Goal: Task Accomplishment & Management: Complete application form

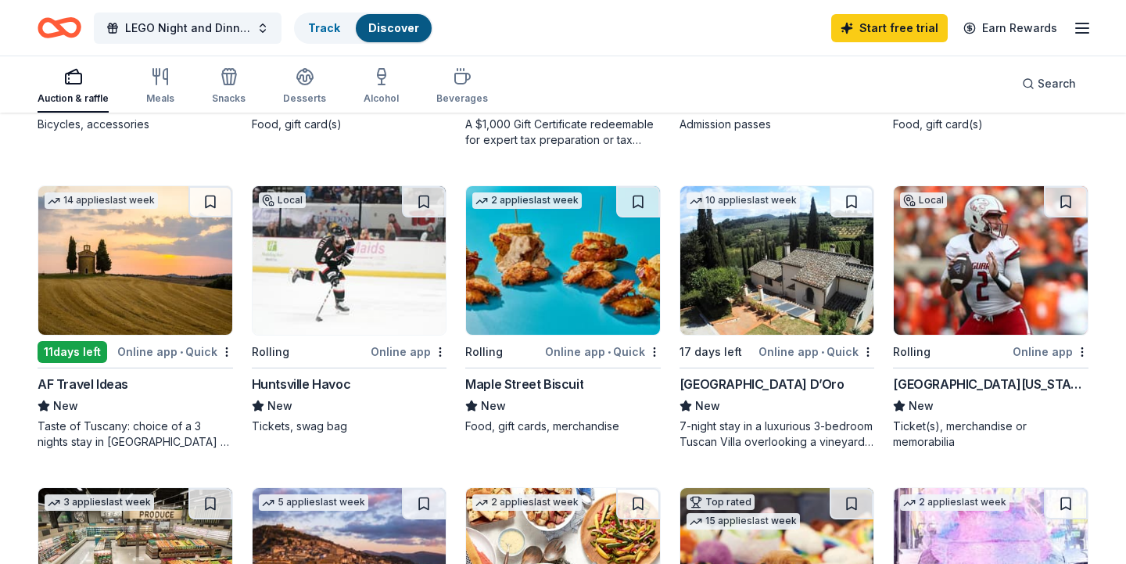
scroll to position [404, 0]
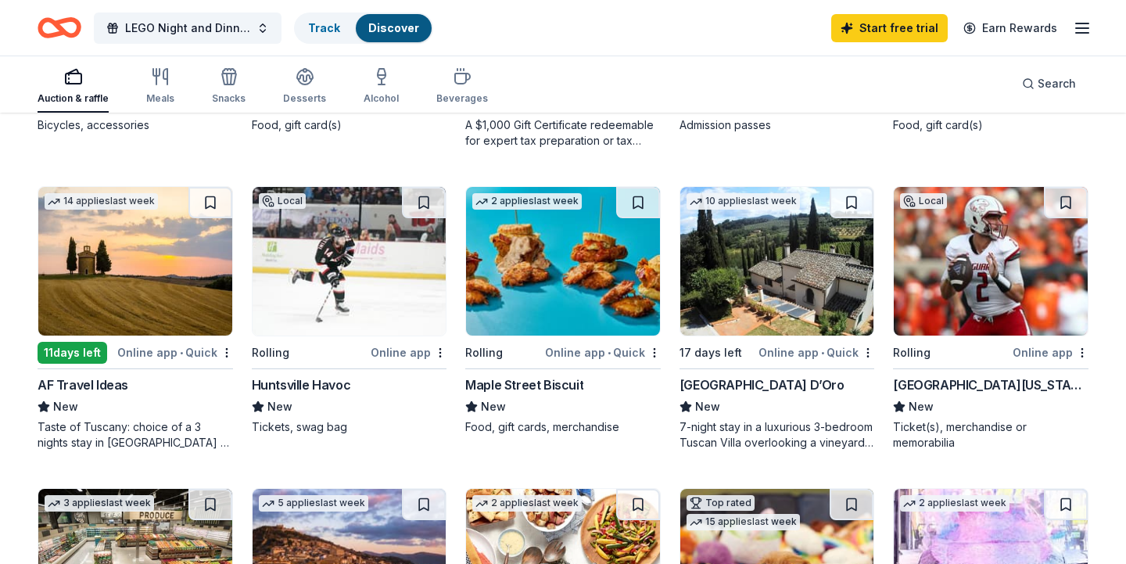
click at [788, 268] on img at bounding box center [778, 261] width 194 height 149
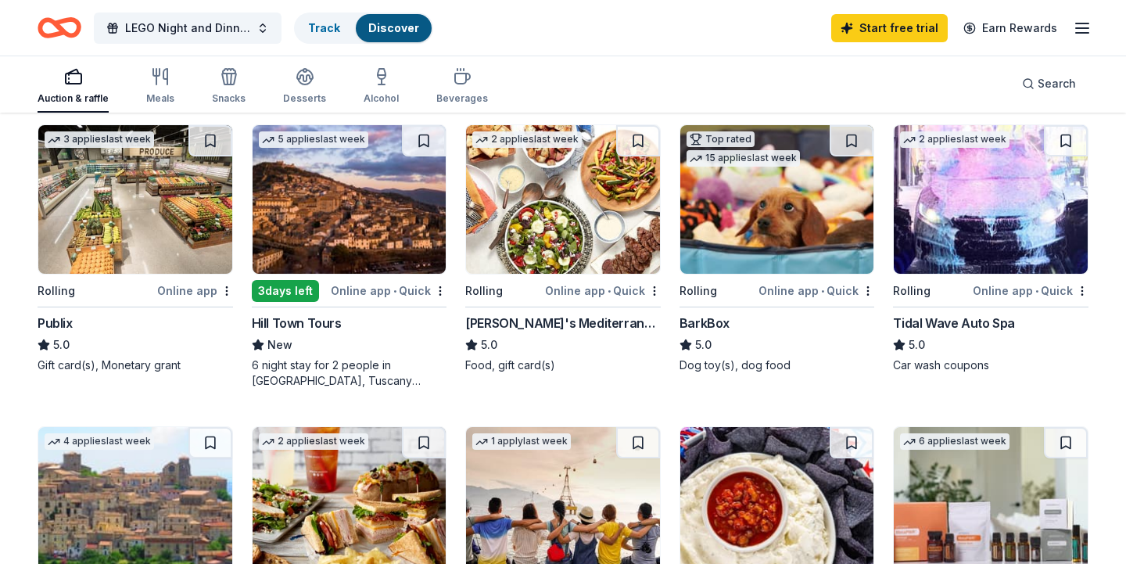
scroll to position [768, 0]
click at [805, 201] on img at bounding box center [778, 198] width 194 height 149
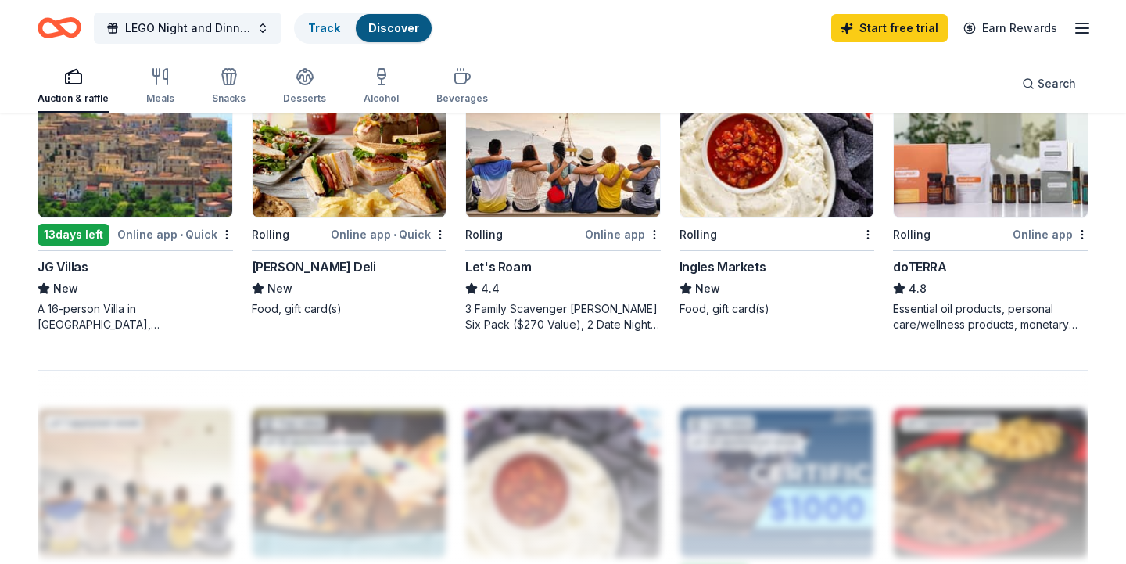
scroll to position [1129, 0]
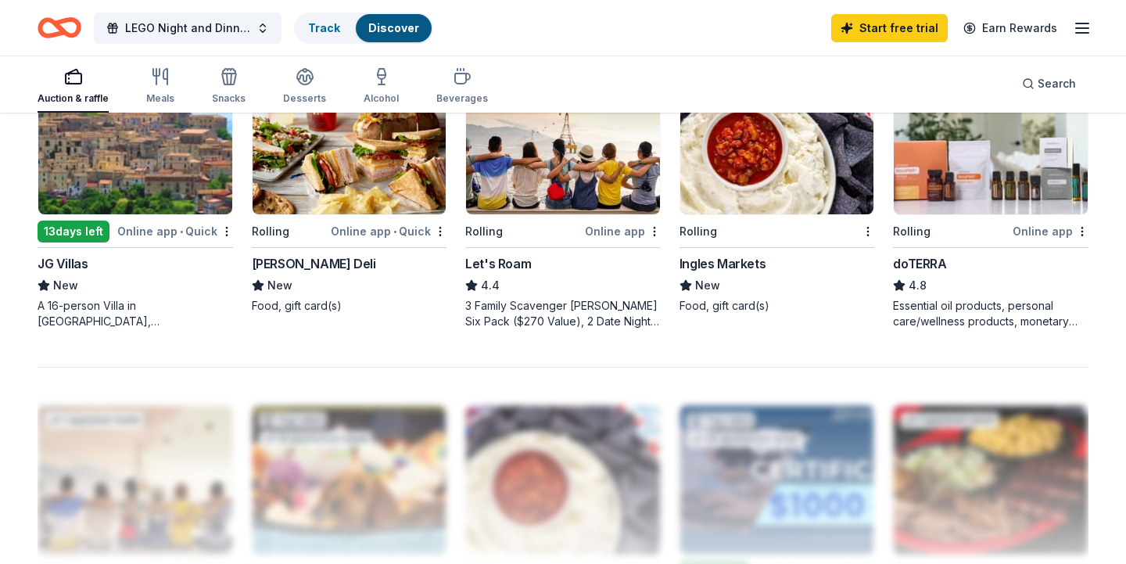
click at [378, 200] on img at bounding box center [350, 140] width 194 height 149
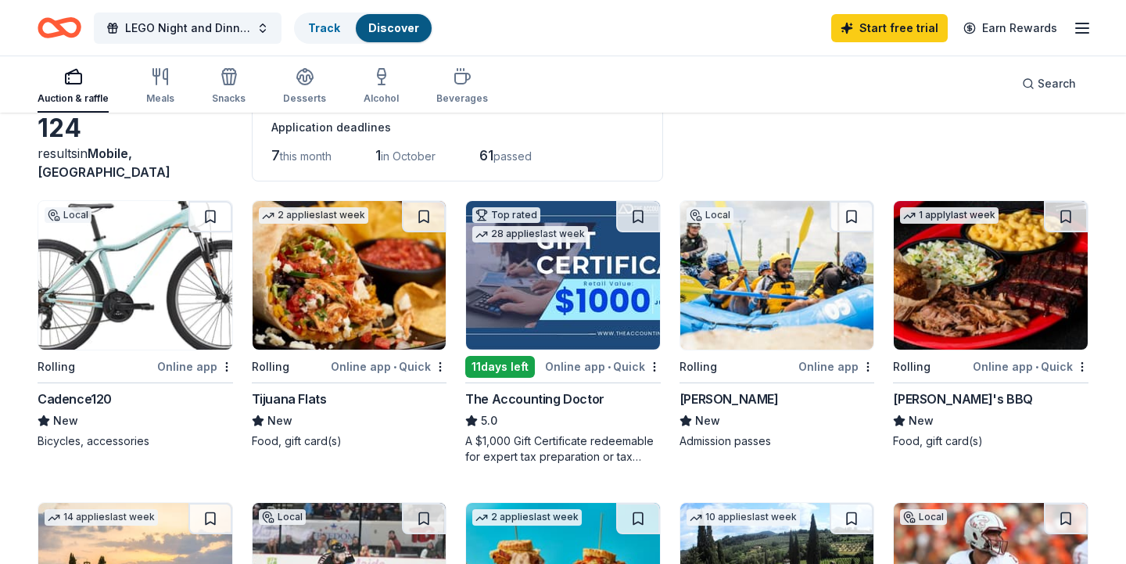
scroll to position [23, 0]
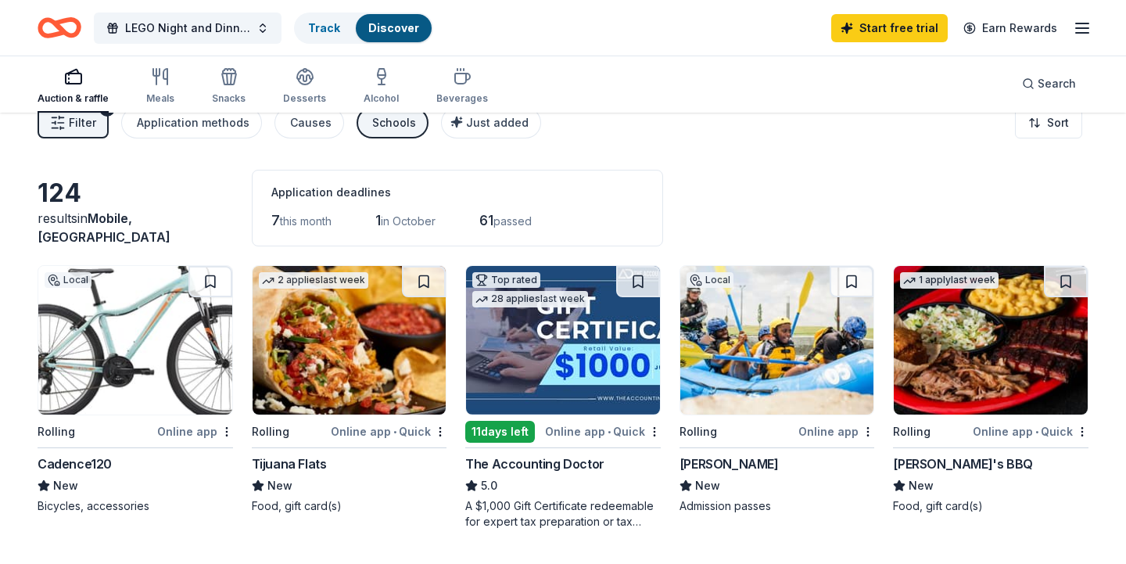
click at [980, 347] on img at bounding box center [991, 340] width 194 height 149
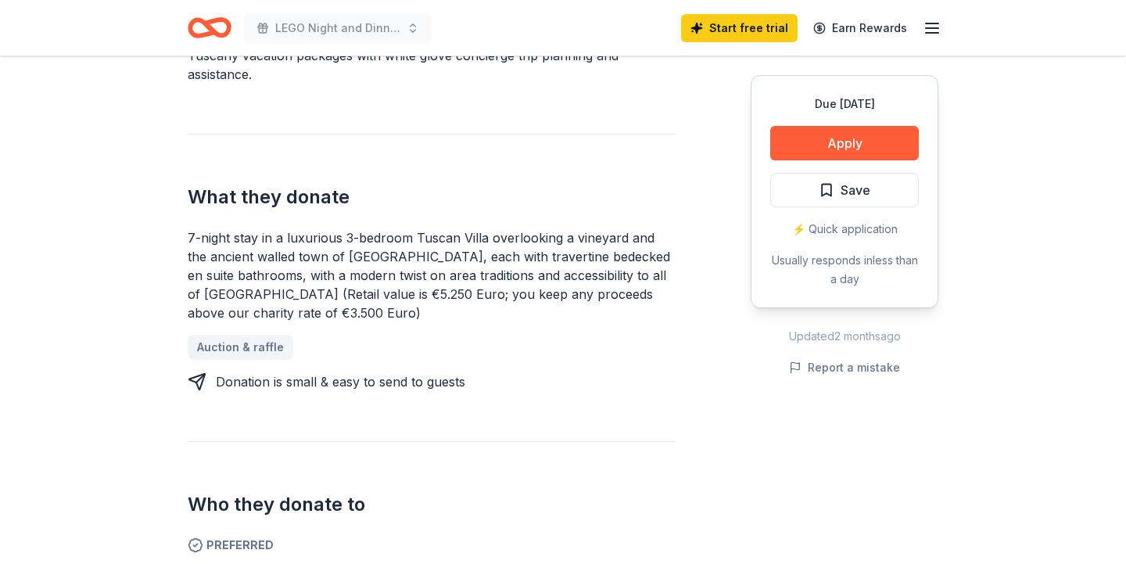
scroll to position [537, 0]
click at [860, 148] on button "Apply" at bounding box center [844, 143] width 149 height 34
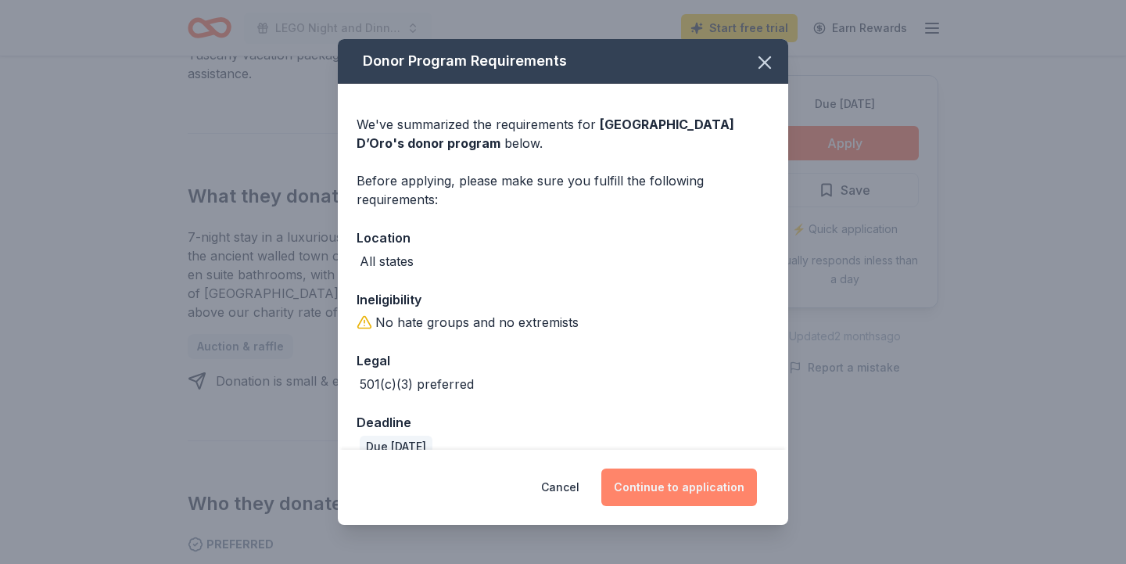
click at [669, 490] on button "Continue to application" at bounding box center [680, 488] width 156 height 38
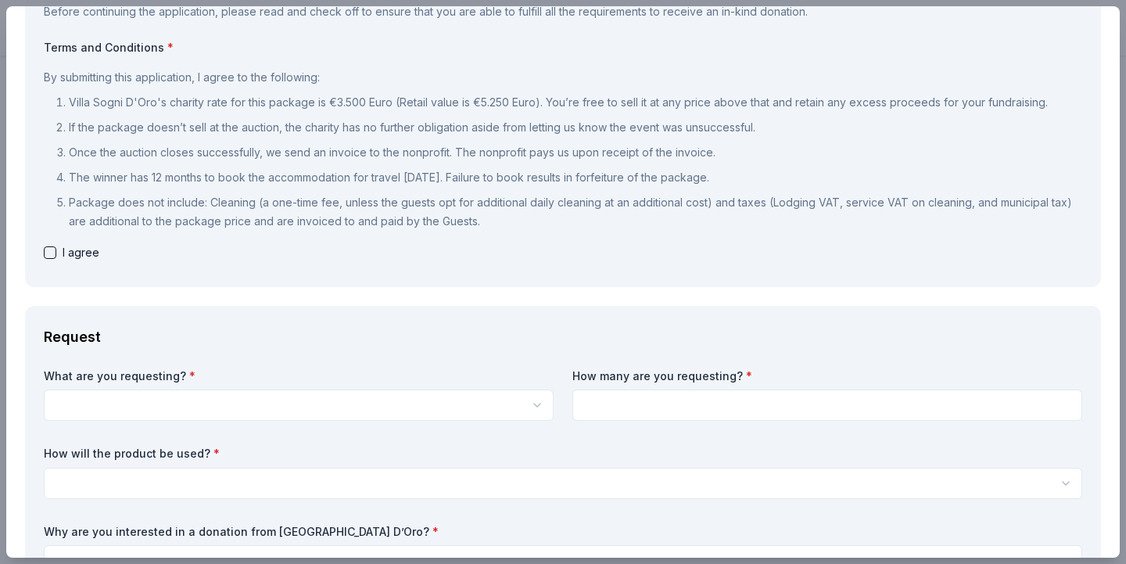
scroll to position [131, 0]
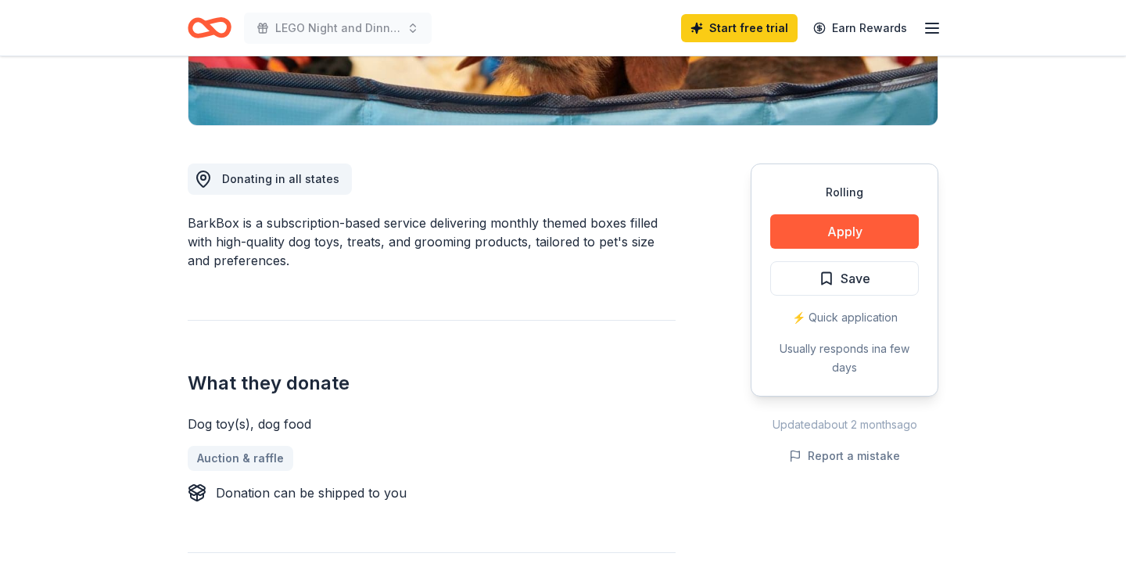
scroll to position [428, 0]
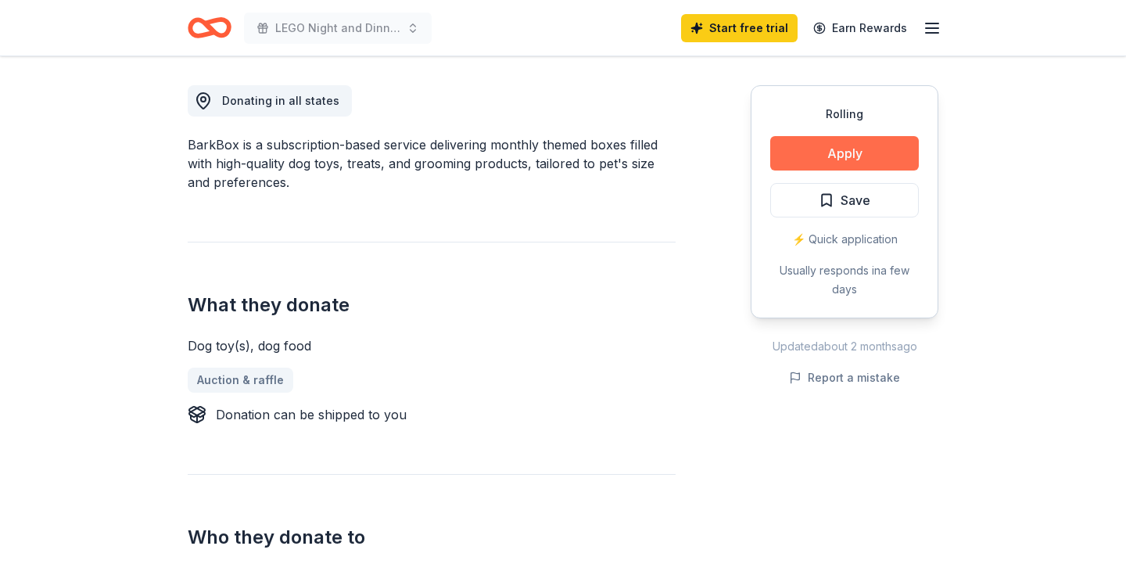
click at [852, 156] on button "Apply" at bounding box center [844, 153] width 149 height 34
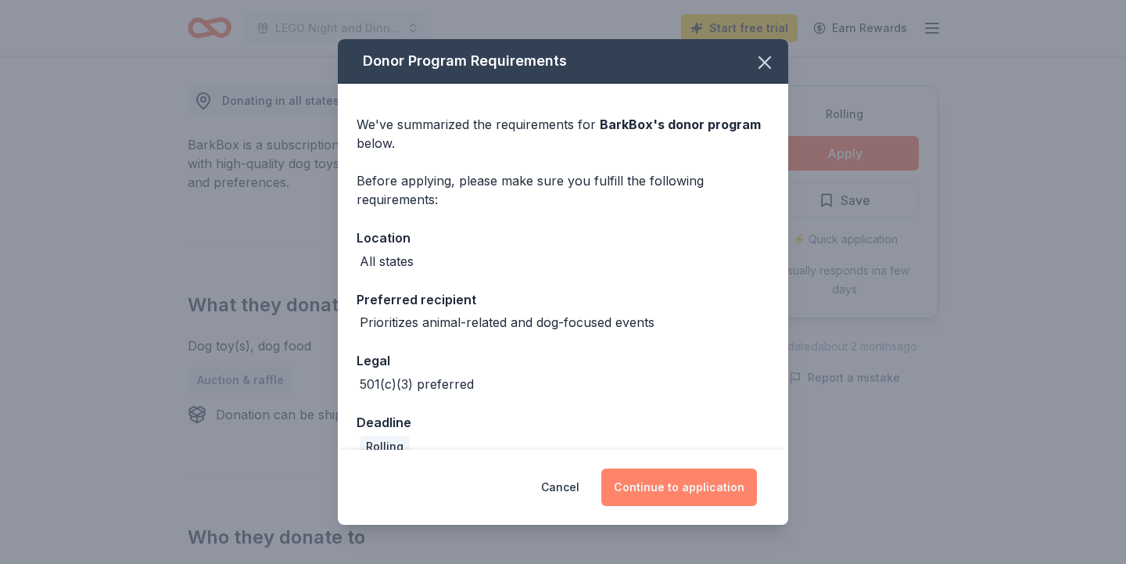
click at [669, 495] on button "Continue to application" at bounding box center [680, 488] width 156 height 38
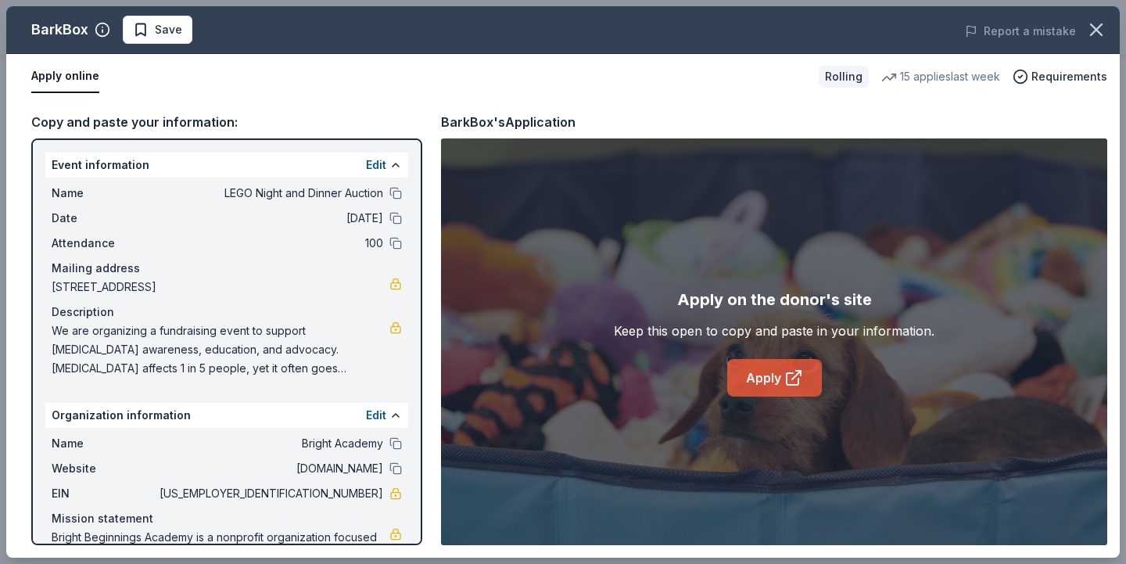
click at [775, 382] on link "Apply" at bounding box center [774, 378] width 95 height 38
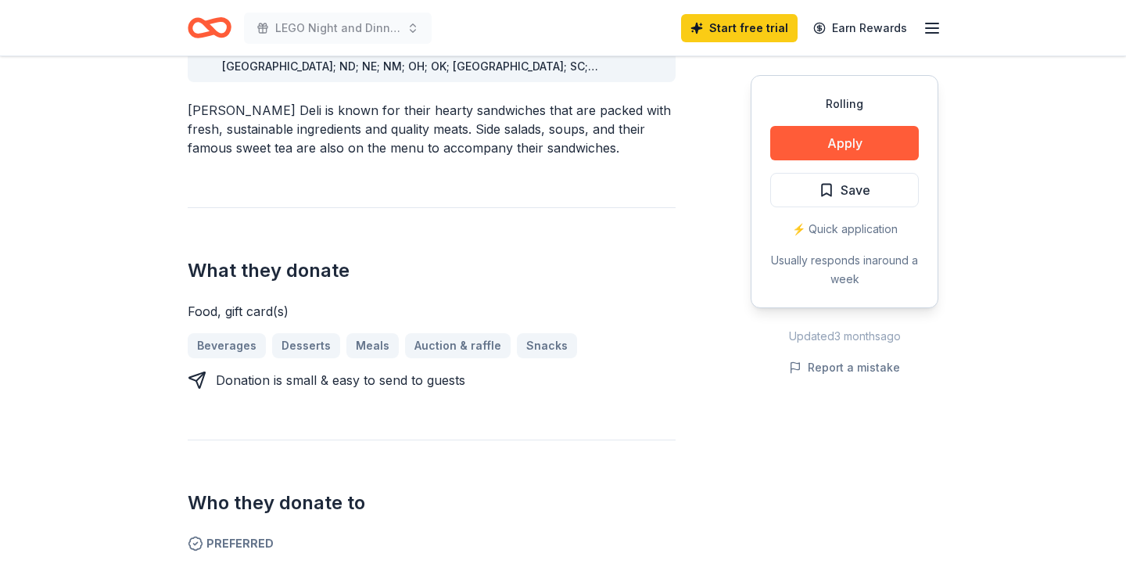
scroll to position [472, 0]
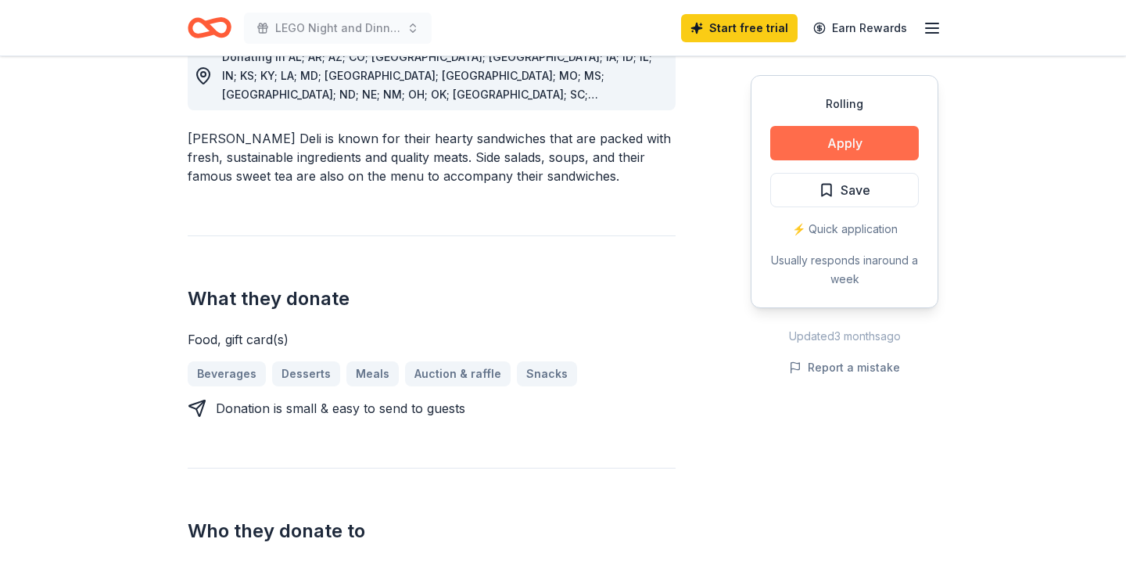
click at [828, 151] on button "Apply" at bounding box center [844, 143] width 149 height 34
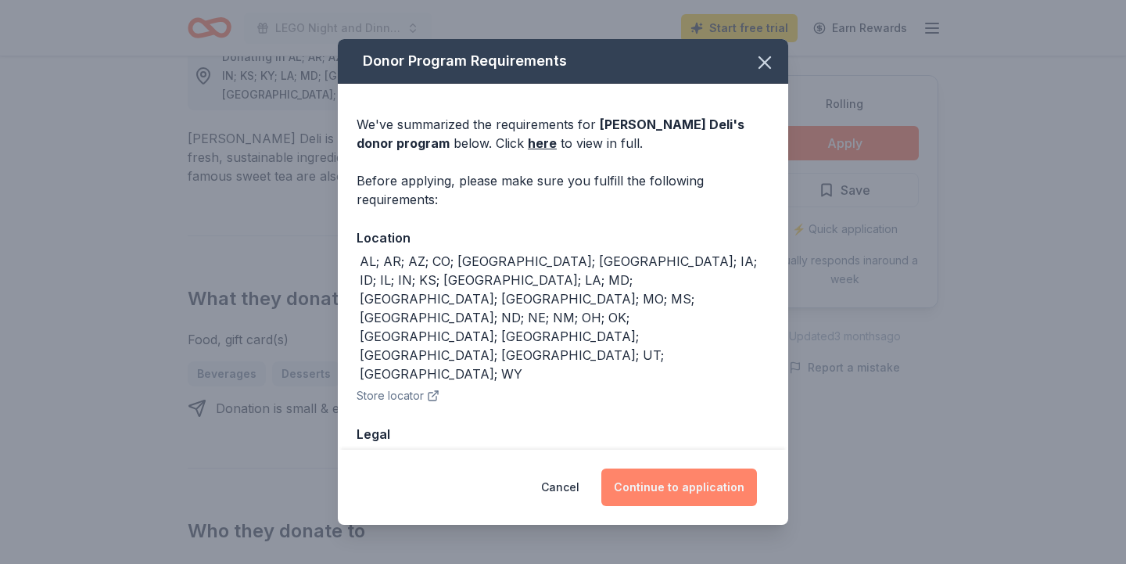
click at [670, 484] on button "Continue to application" at bounding box center [680, 488] width 156 height 38
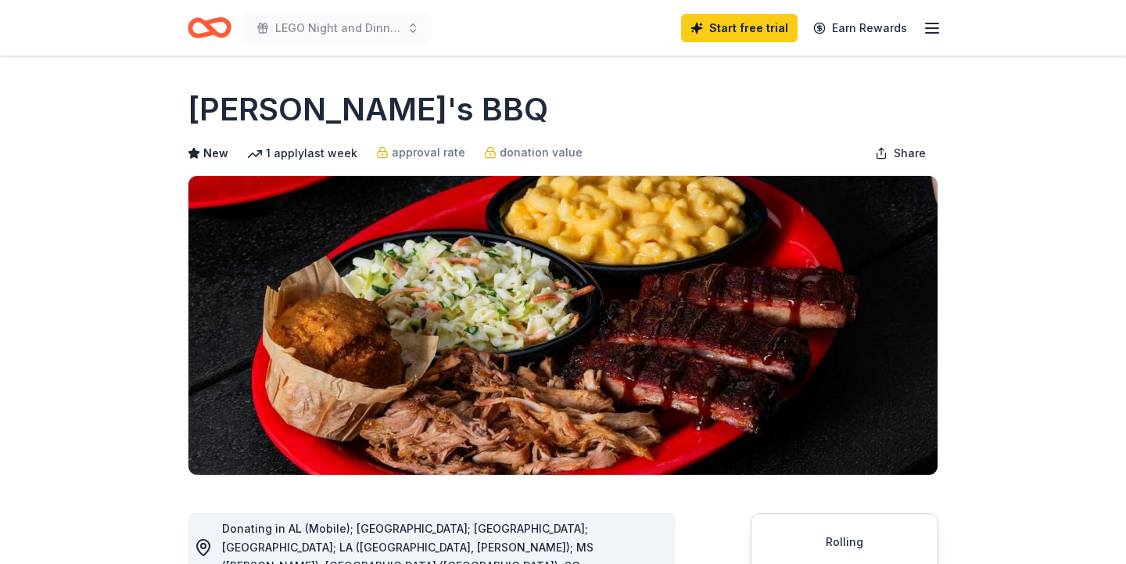
scroll to position [59, 0]
